Goal: Task Accomplishment & Management: Manage account settings

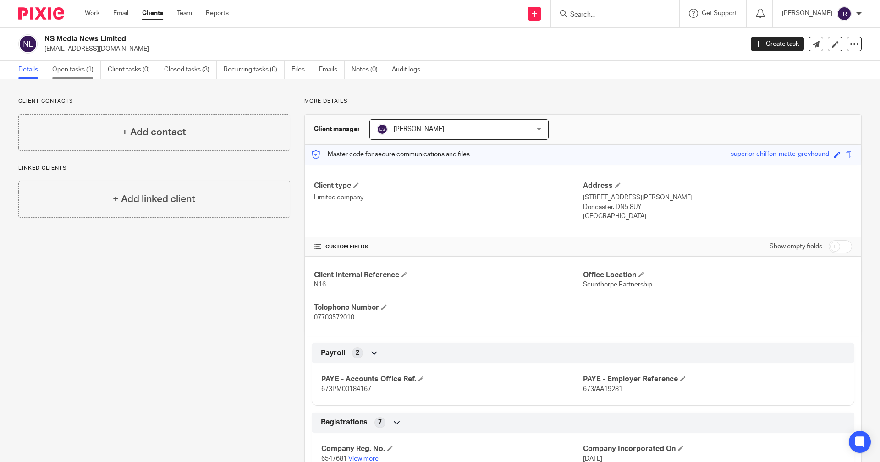
click at [69, 64] on link "Open tasks (1)" at bounding box center [76, 70] width 49 height 18
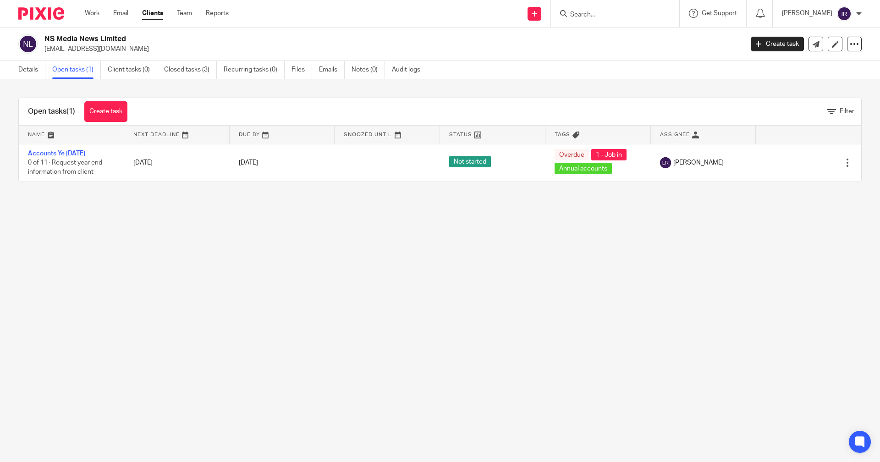
click at [93, 19] on div "Work Email Clients Team Reports Work Email Clients Team Reports Settings" at bounding box center [159, 13] width 167 height 27
click at [91, 13] on link "Work" at bounding box center [92, 13] width 15 height 9
